Goal: Transaction & Acquisition: Purchase product/service

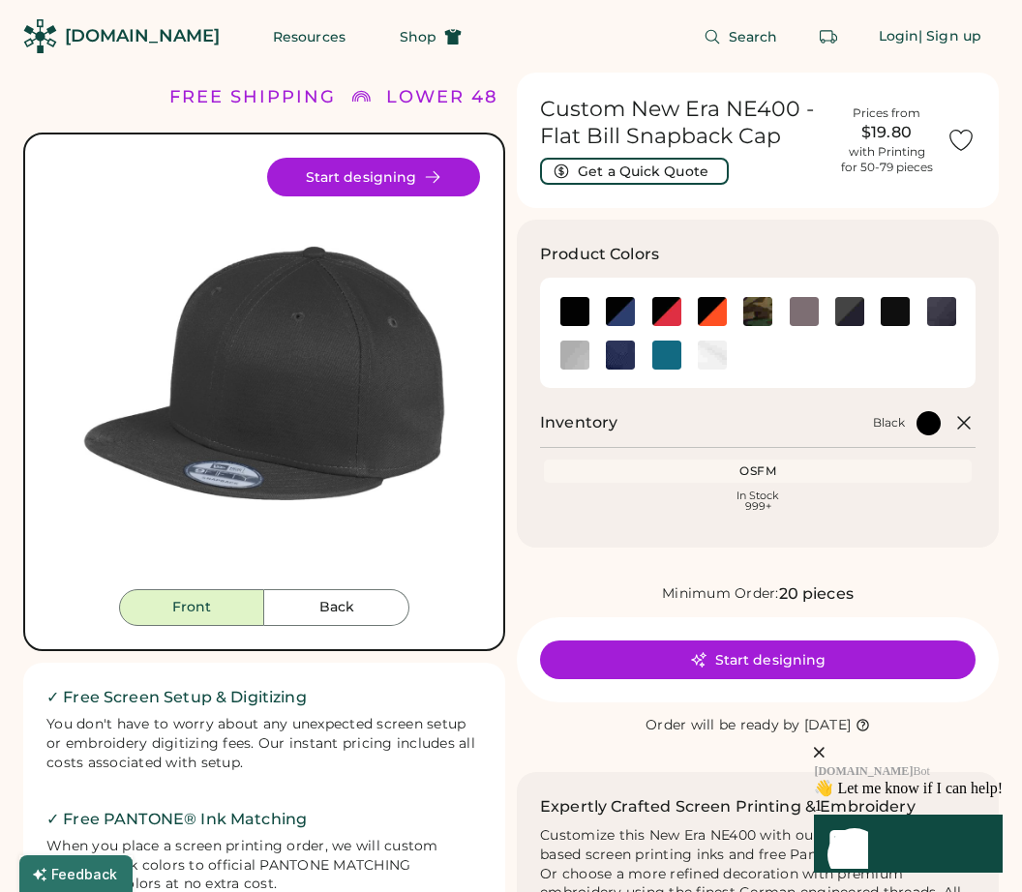
click at [344, 179] on button "Start designing" at bounding box center [373, 177] width 213 height 39
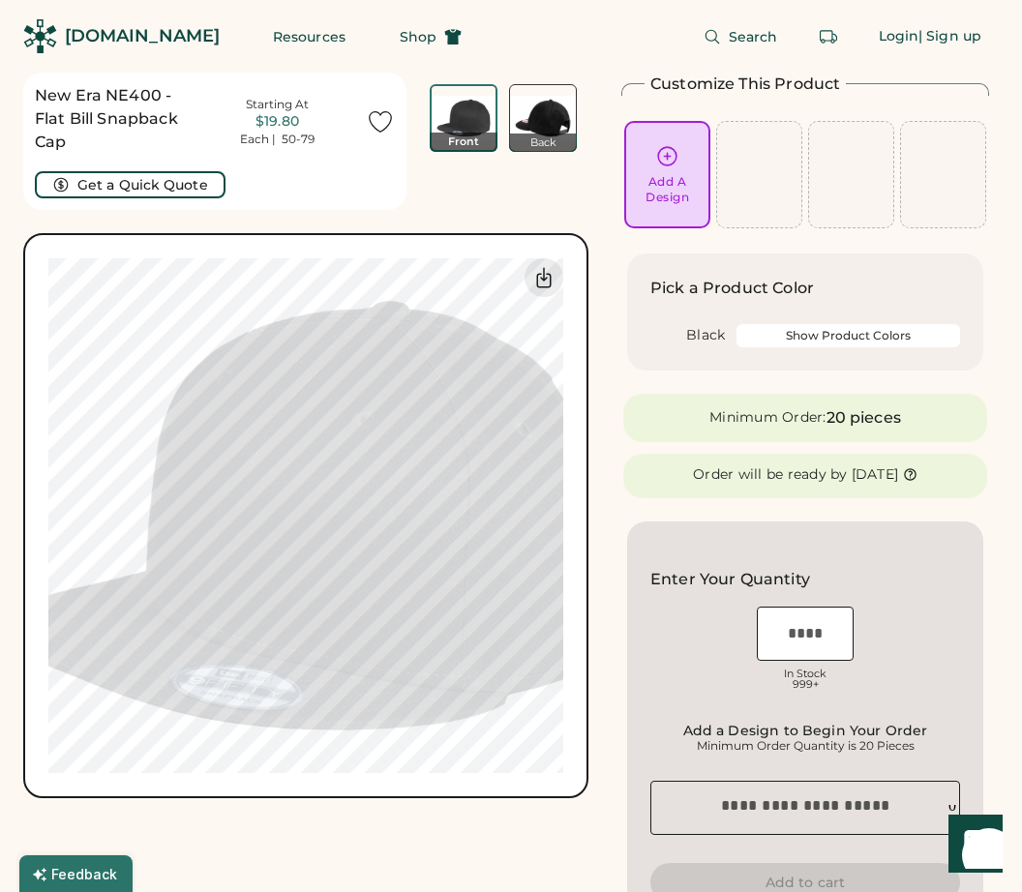
click at [681, 150] on div "Add A Design" at bounding box center [667, 174] width 71 height 61
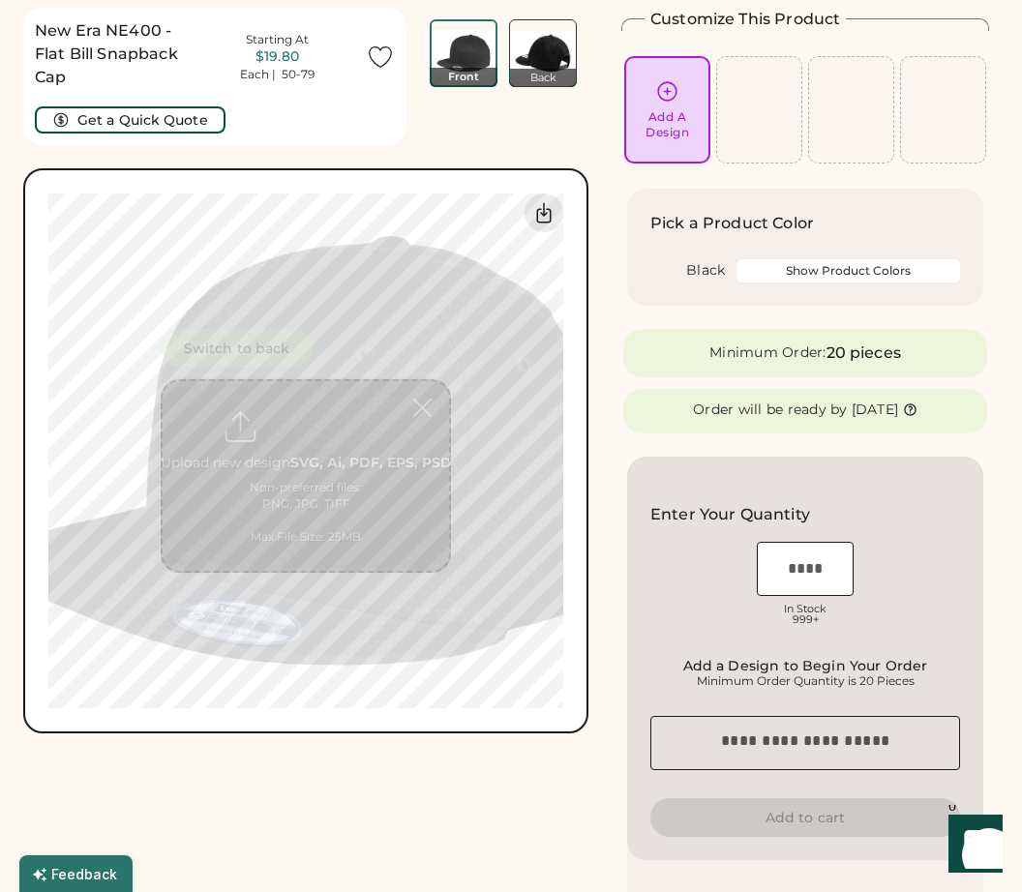
scroll to position [73, 0]
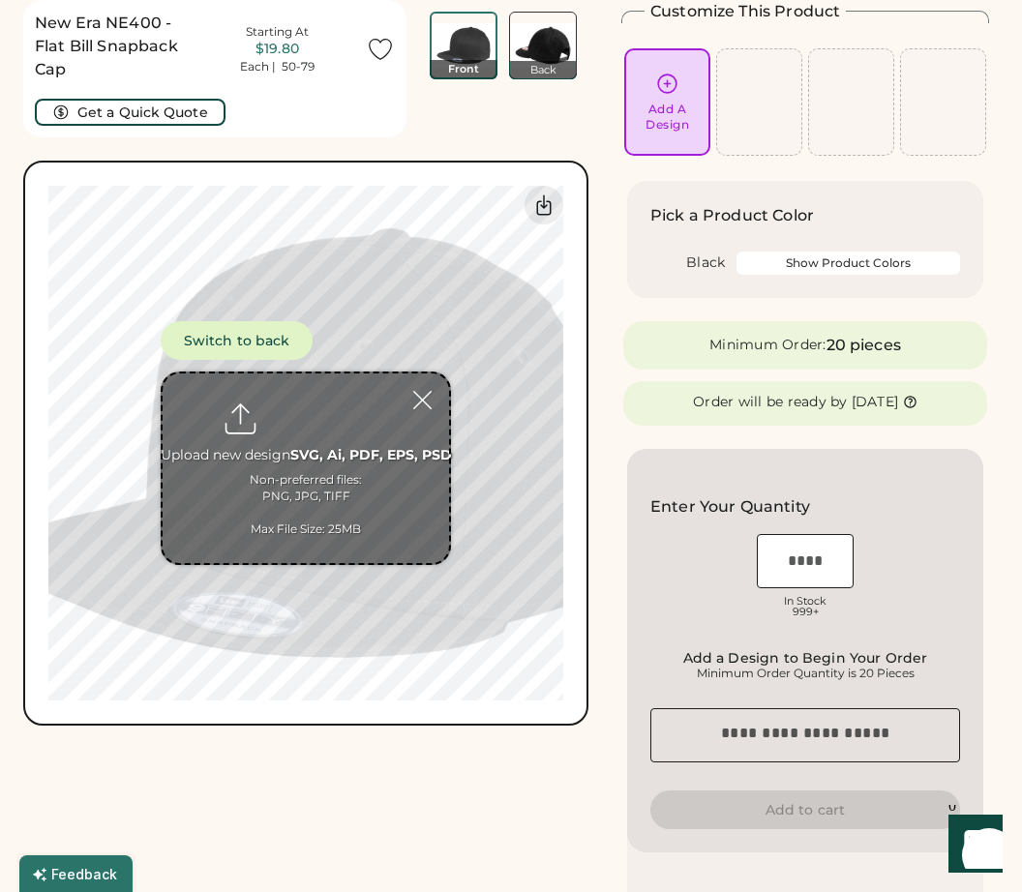
click at [300, 432] on input "file" at bounding box center [306, 469] width 287 height 190
type input "**********"
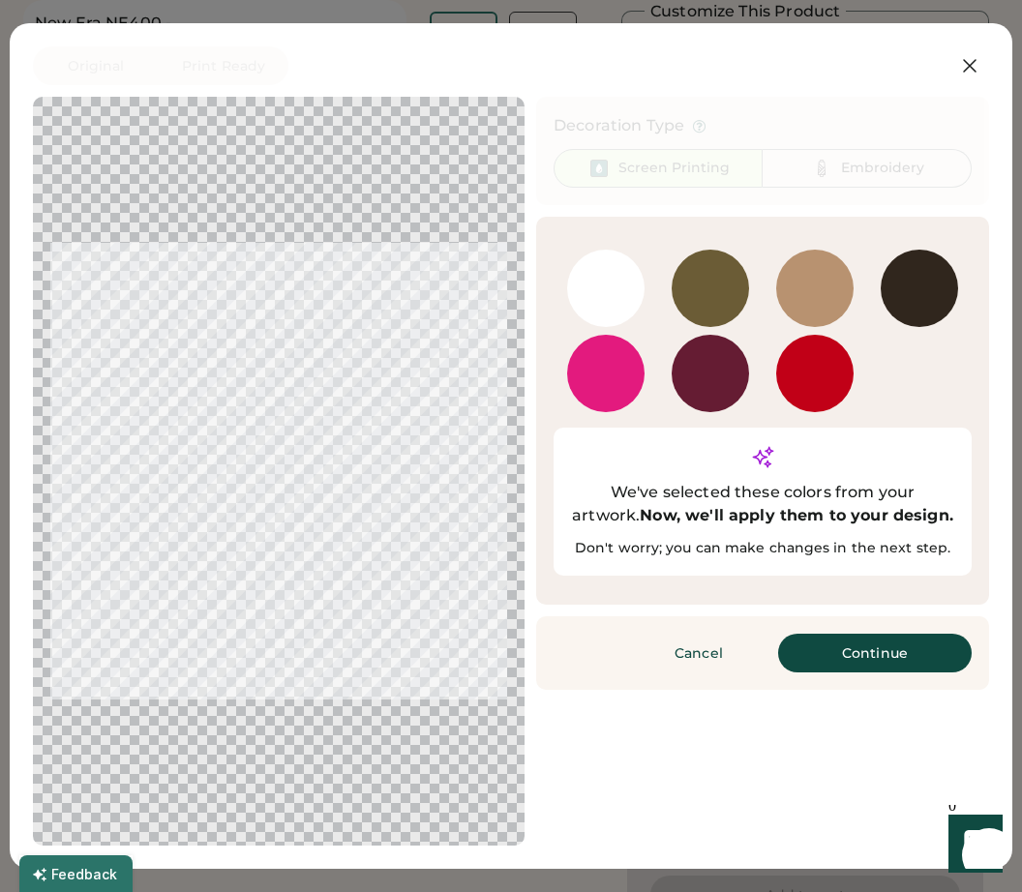
click at [832, 660] on button "Continue" at bounding box center [875, 653] width 194 height 39
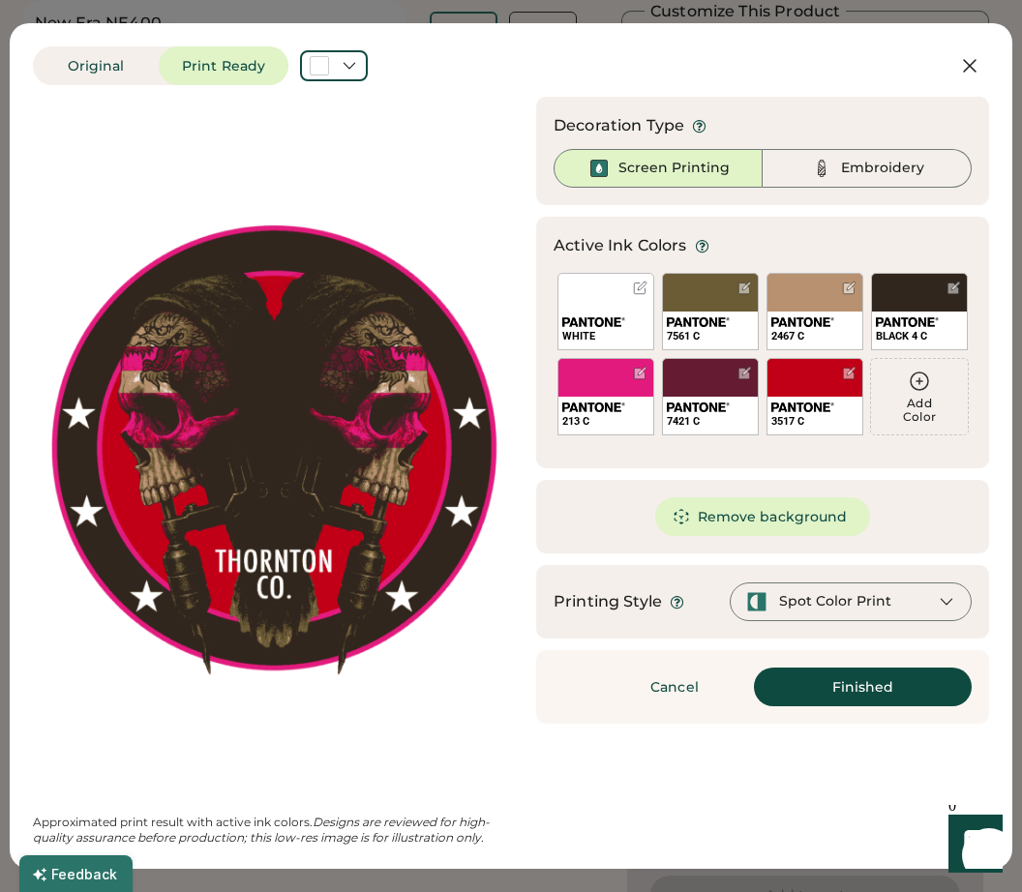
click at [642, 679] on button "Cancel" at bounding box center [675, 687] width 136 height 39
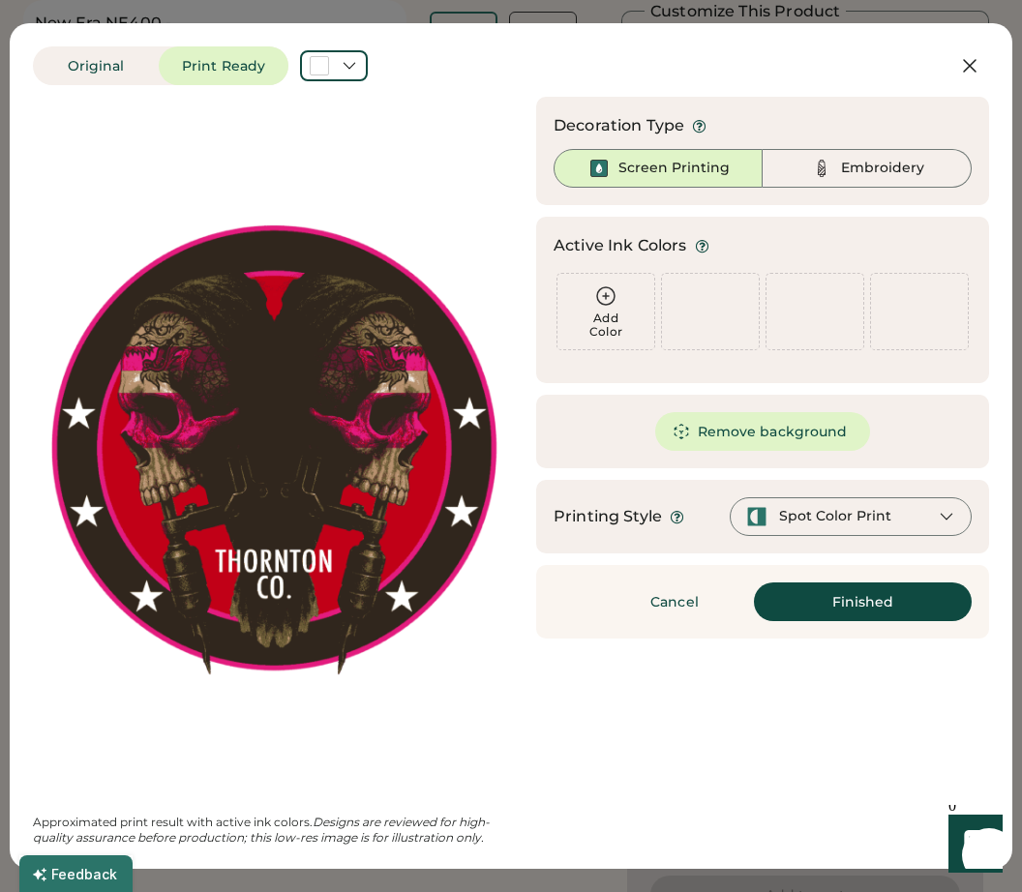
click at [709, 438] on button "Remove background" at bounding box center [763, 431] width 216 height 39
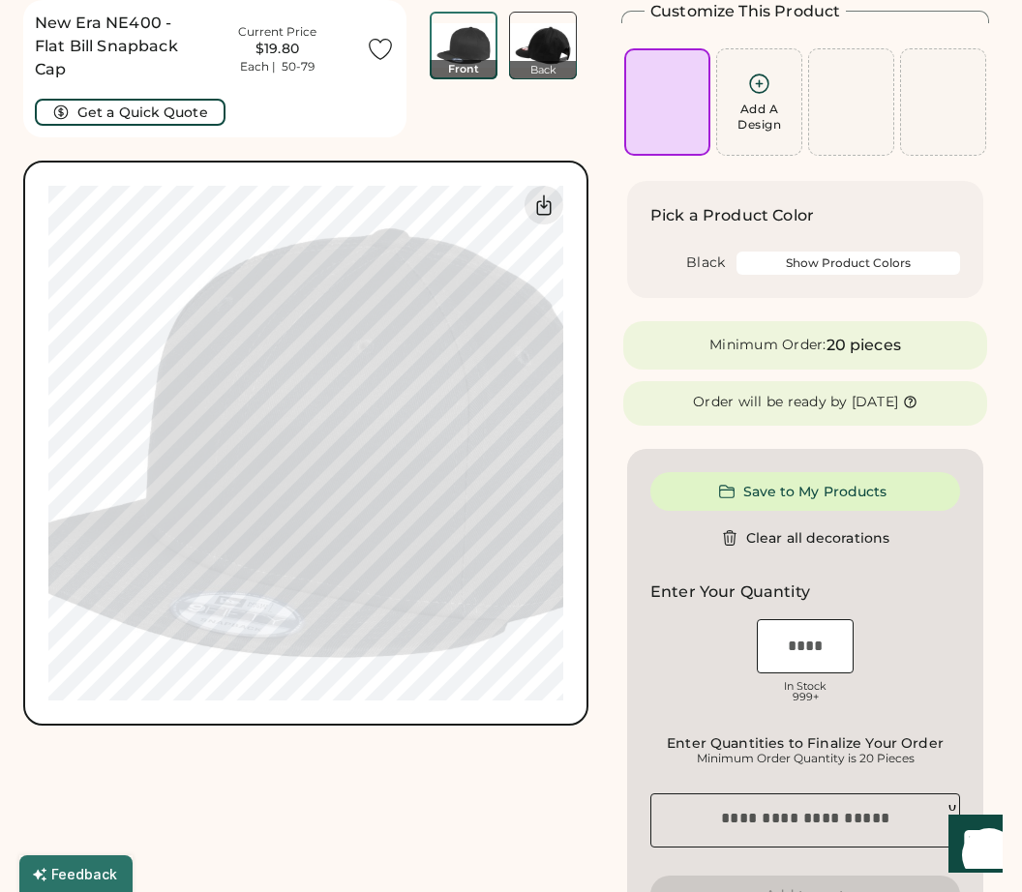
scroll to position [0, 0]
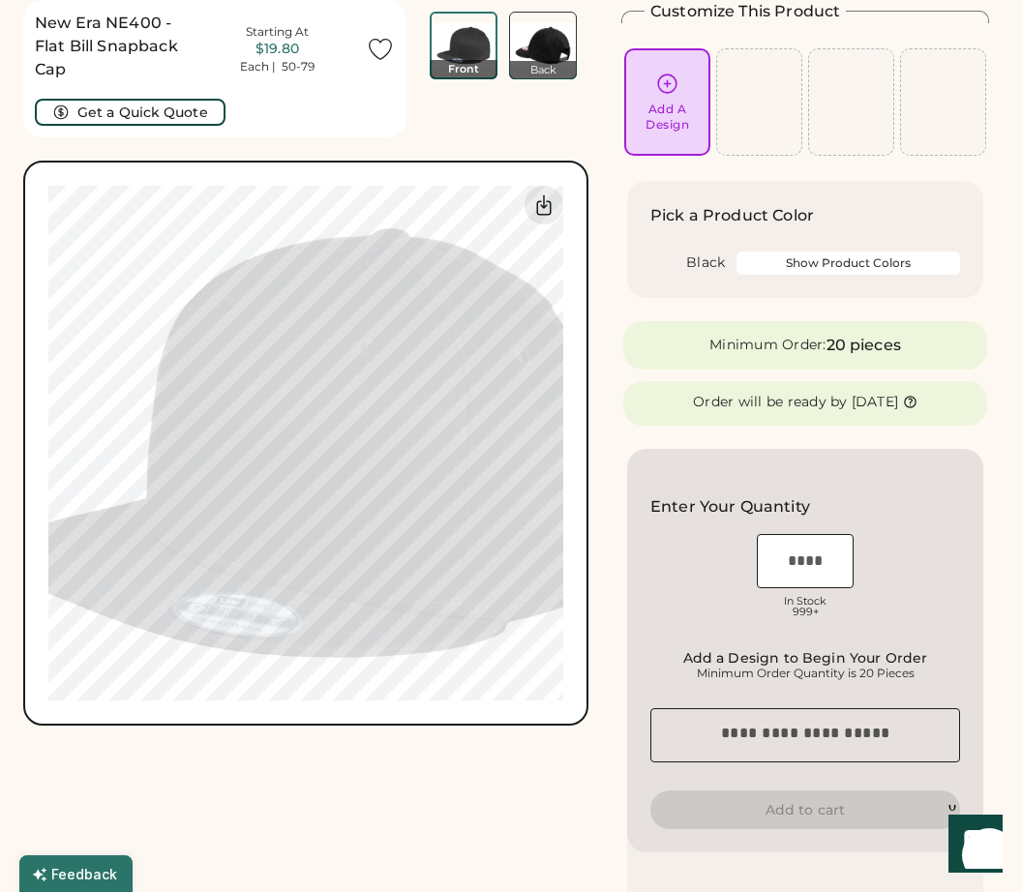
click at [787, 267] on button "Show Product Colors" at bounding box center [849, 263] width 224 height 23
